Goal: Information Seeking & Learning: Find specific fact

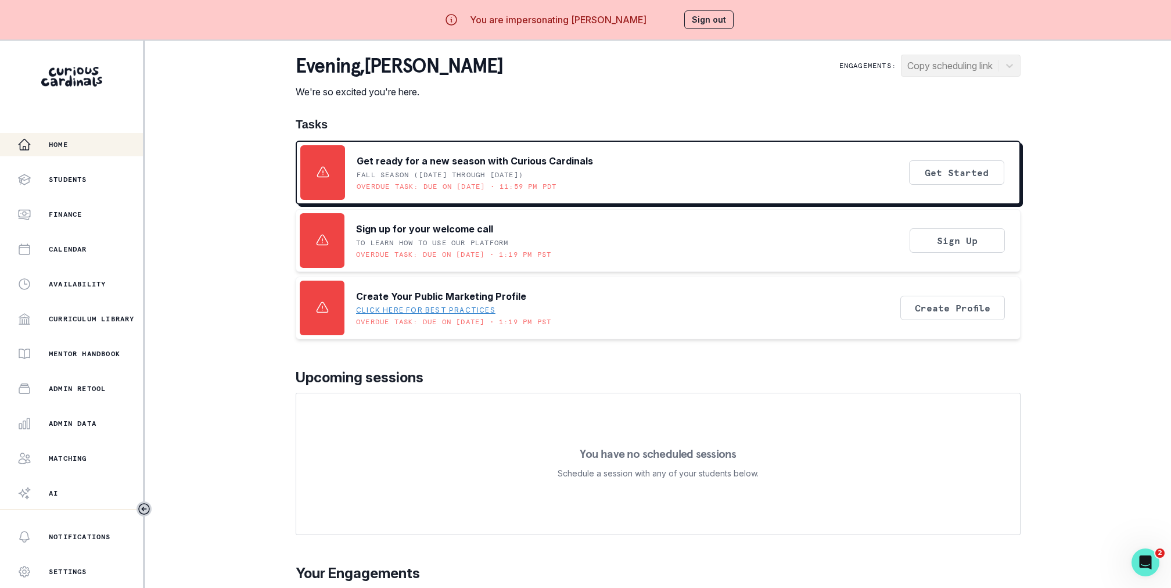
click at [706, 30] on div "You are impersonating [PERSON_NAME] Sign out" at bounding box center [585, 20] width 330 height 28
click at [708, 24] on button "Sign out" at bounding box center [708, 19] width 49 height 19
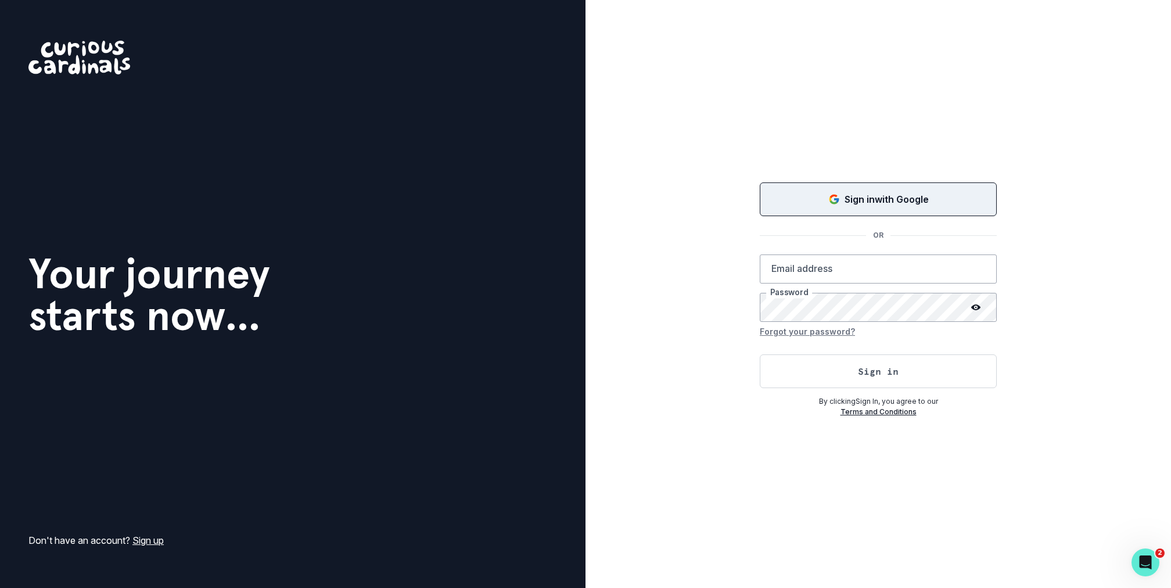
click at [902, 200] on p "Sign in with Google" at bounding box center [886, 199] width 84 height 14
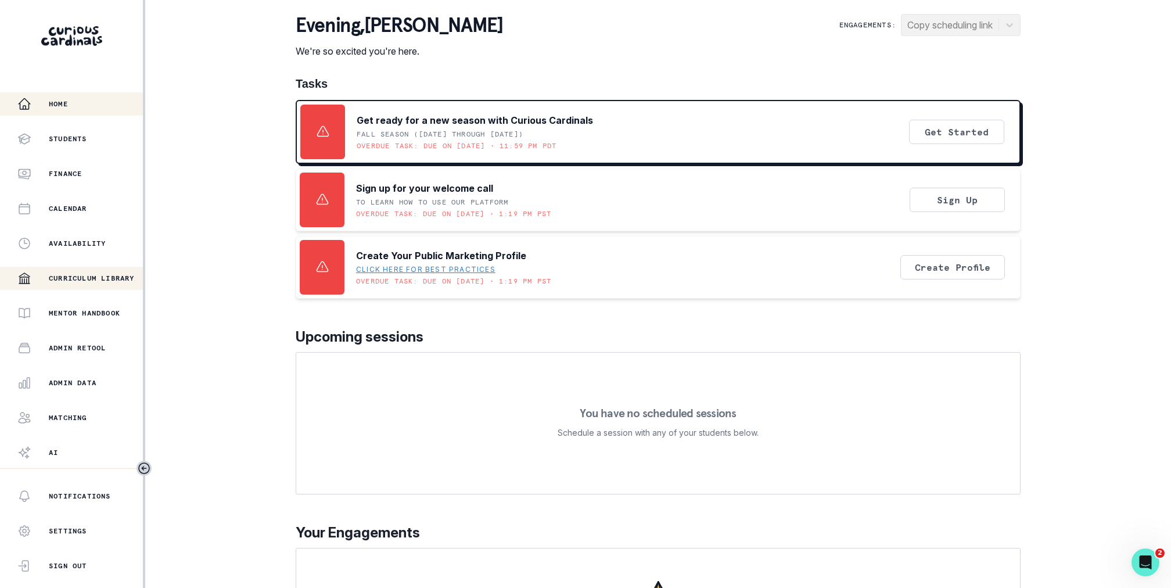
scroll to position [31, 0]
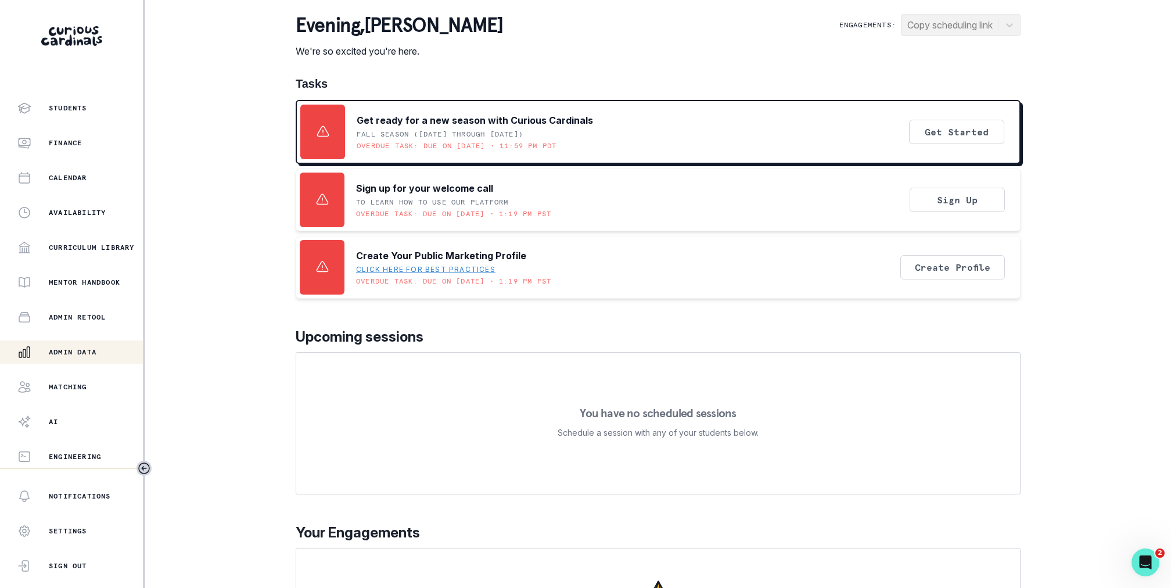
click at [66, 353] on p "Admin Data" at bounding box center [73, 351] width 48 height 9
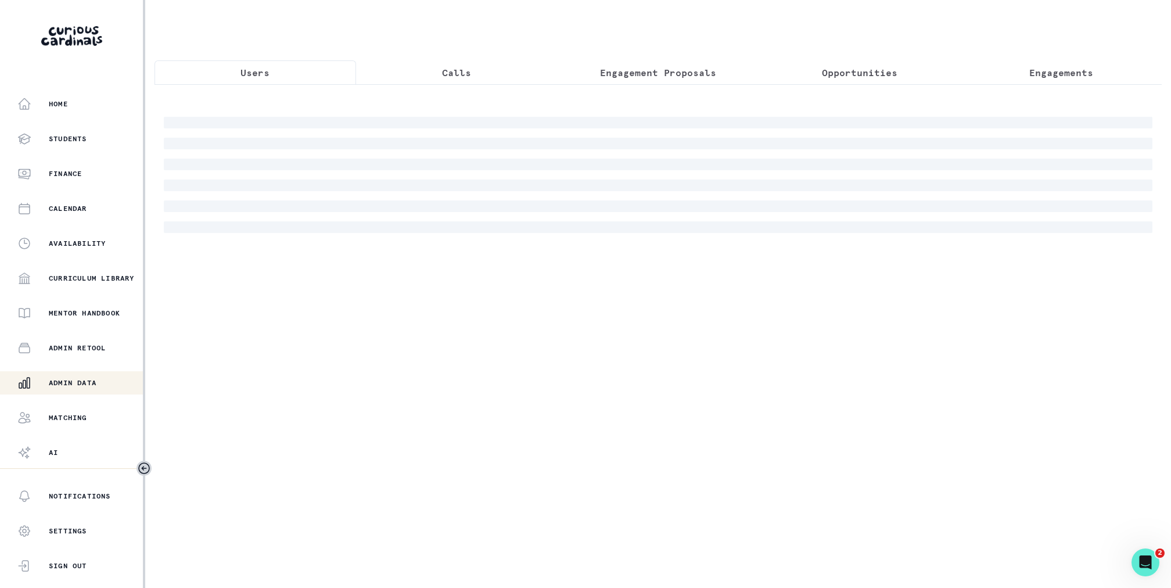
click at [650, 74] on p "Engagement Proposals" at bounding box center [658, 73] width 116 height 14
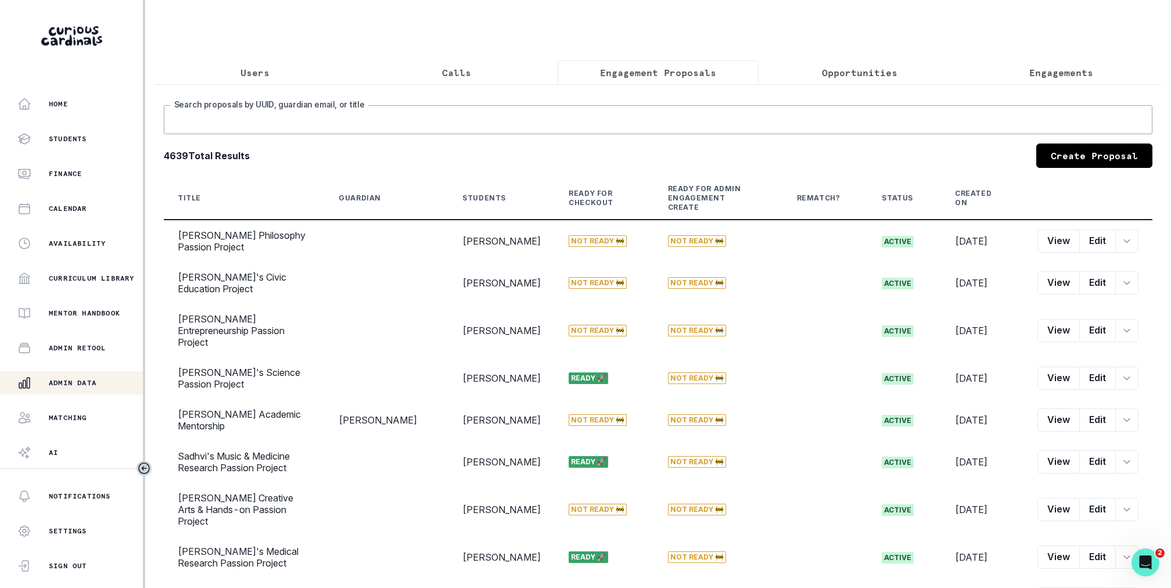
click at [632, 116] on input "Search proposals by UUID, guardian email, or title" at bounding box center [658, 119] width 988 height 29
type input "[PERSON_NAME]"
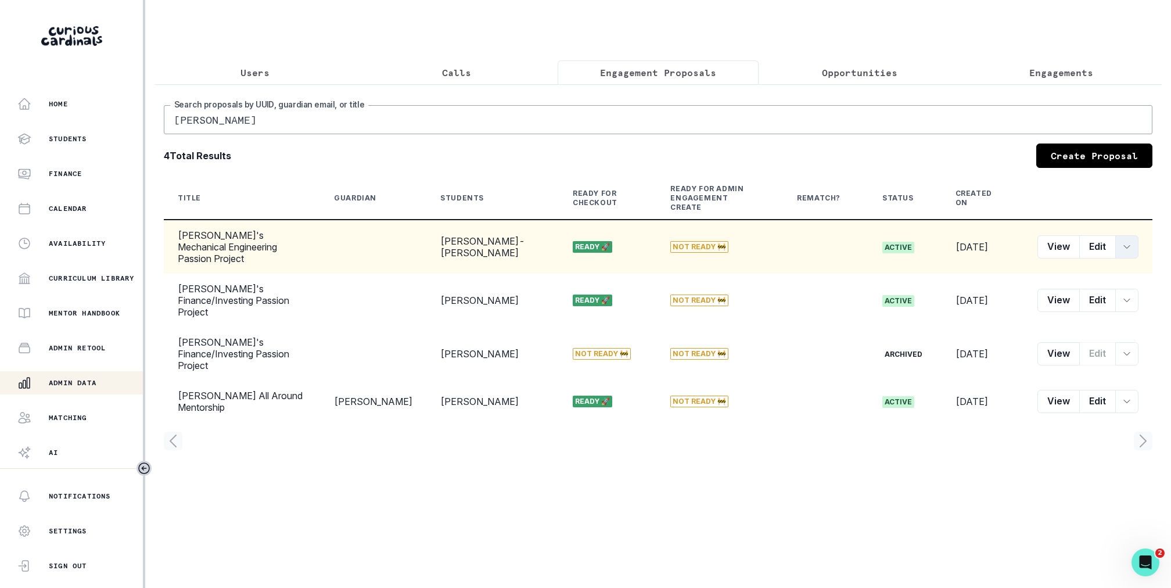
click at [1130, 242] on icon "row menu" at bounding box center [1126, 246] width 9 height 9
click at [1065, 318] on button "Customer Link" at bounding box center [1073, 317] width 129 height 19
